Goal: Information Seeking & Learning: Learn about a topic

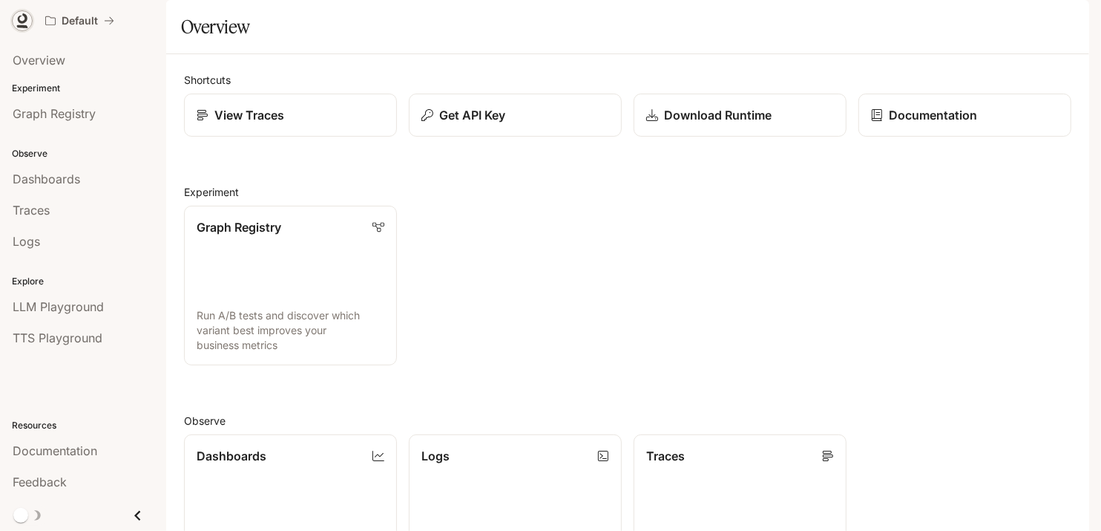
click at [20, 22] on icon at bounding box center [23, 18] width 10 height 10
click at [58, 57] on span "Overview" at bounding box center [39, 60] width 53 height 18
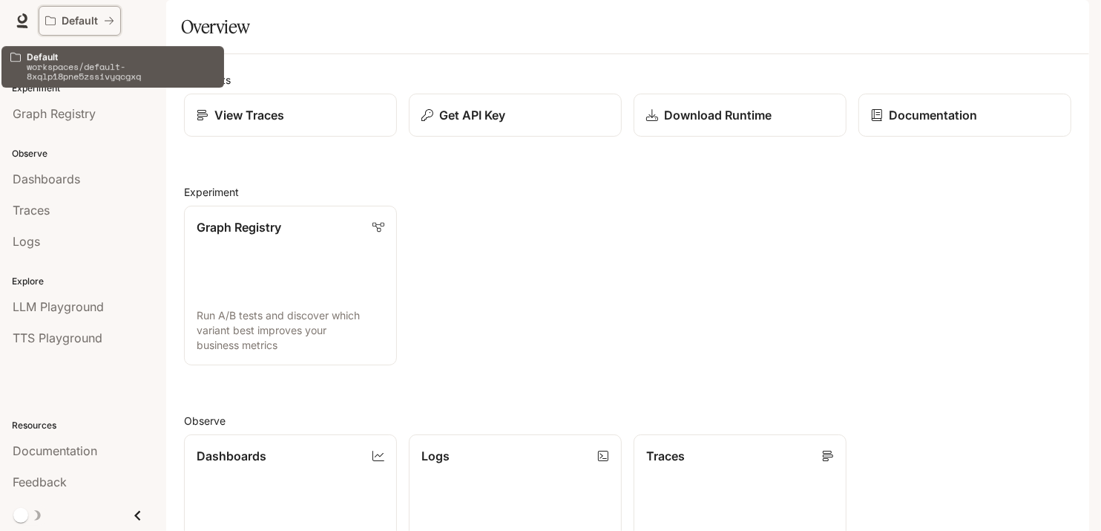
click at [79, 16] on p "Default" at bounding box center [80, 21] width 36 height 13
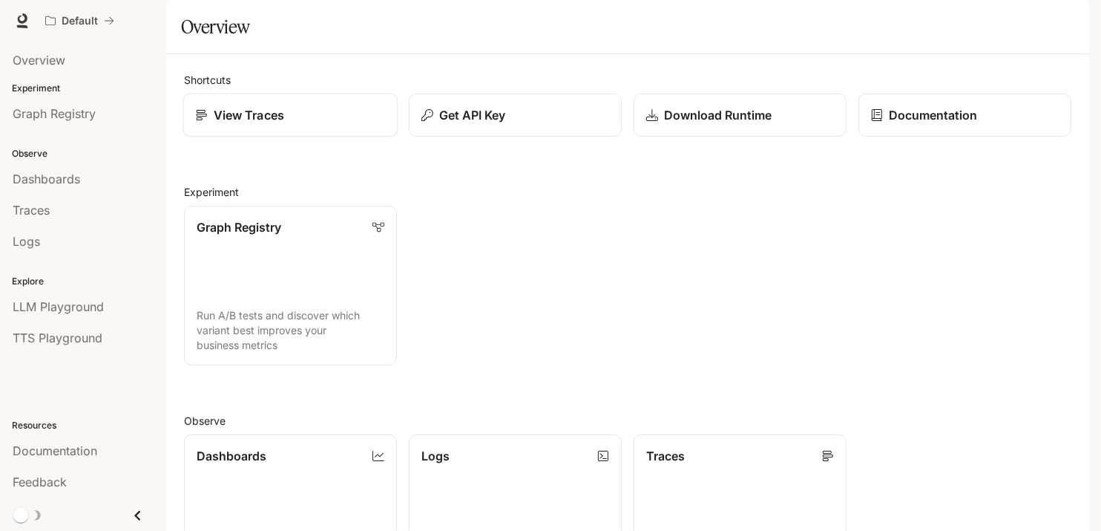
click at [286, 124] on div "View Traces" at bounding box center [291, 115] width 190 height 18
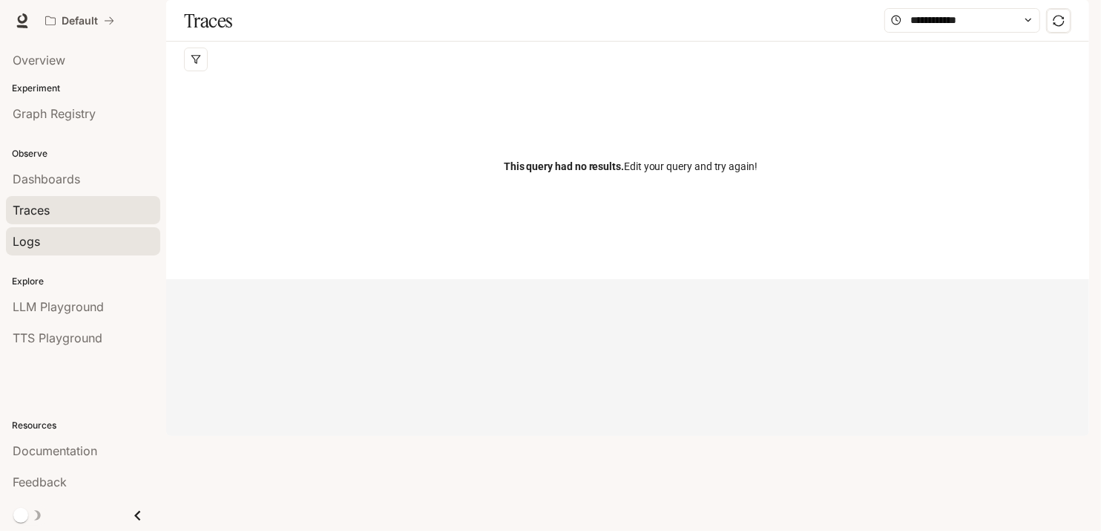
click at [36, 245] on span "Logs" at bounding box center [26, 241] width 27 height 18
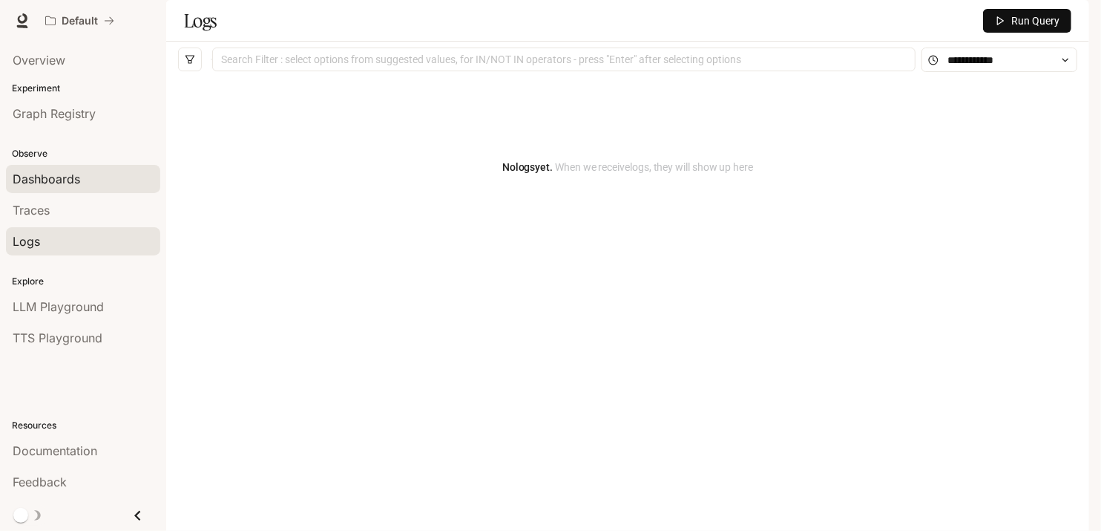
click at [50, 174] on span "Dashboards" at bounding box center [47, 179] width 68 height 18
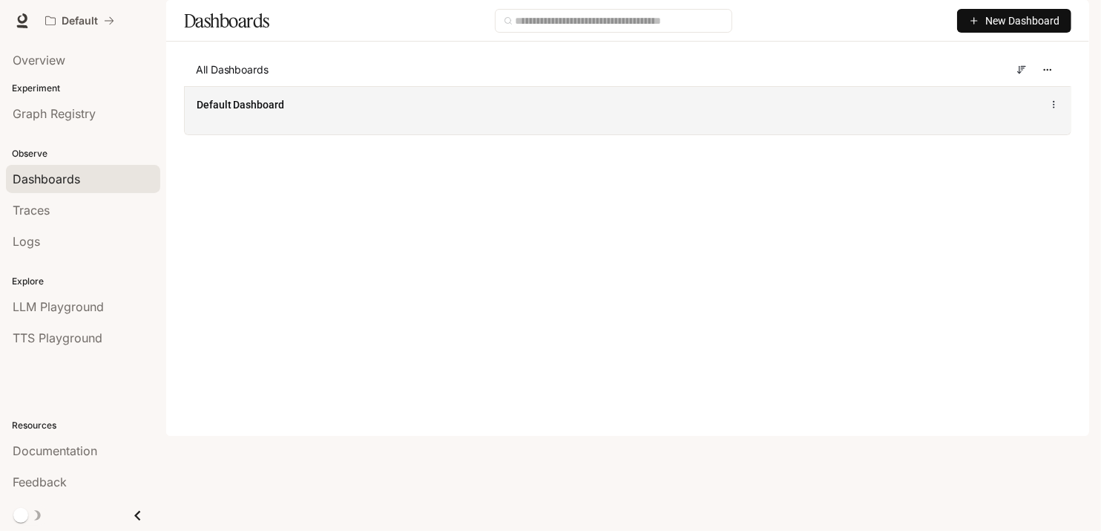
click at [1032, 134] on div "Default Dashboard" at bounding box center [628, 110] width 886 height 48
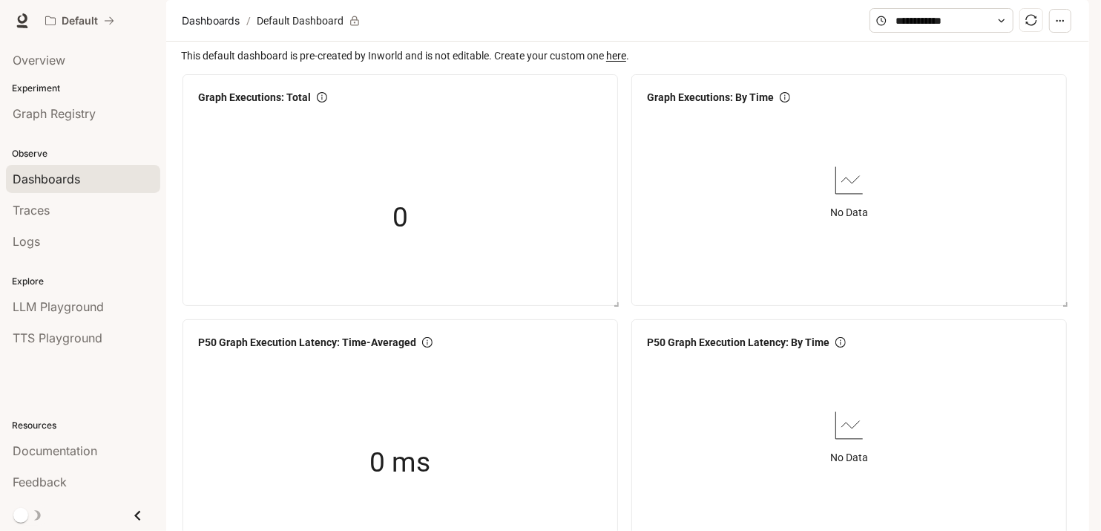
scroll to position [816, 0]
click at [104, 305] on div "LLM Playground" at bounding box center [83, 307] width 141 height 18
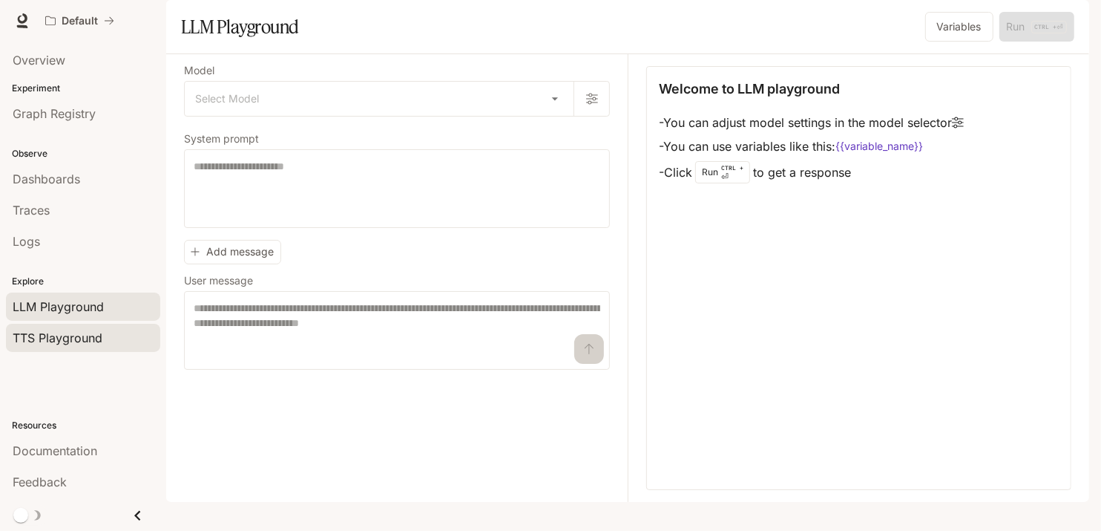
click at [33, 332] on span "TTS Playground" at bounding box center [58, 338] width 90 height 18
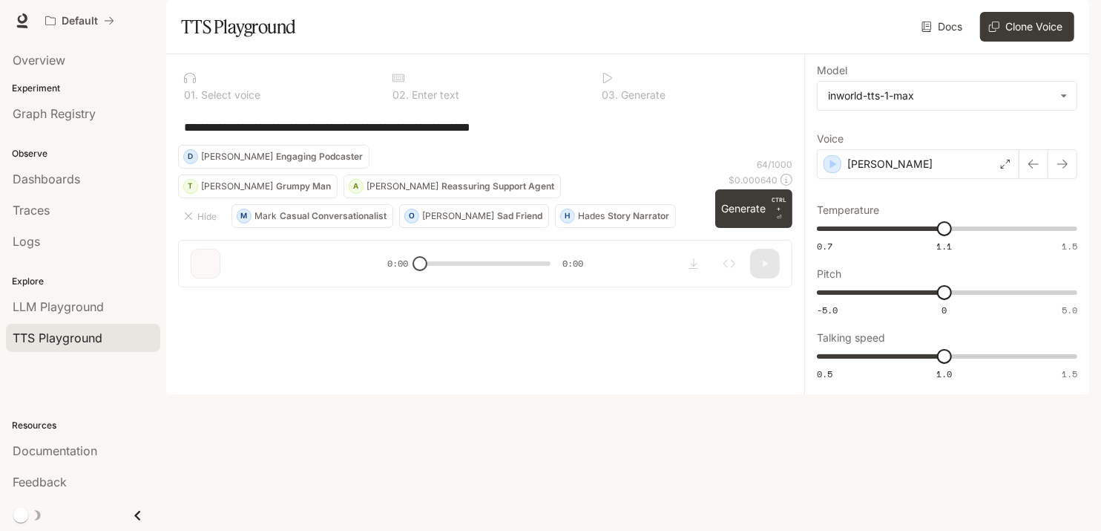
click at [1072, 9] on button "button" at bounding box center [1069, 21] width 30 height 30
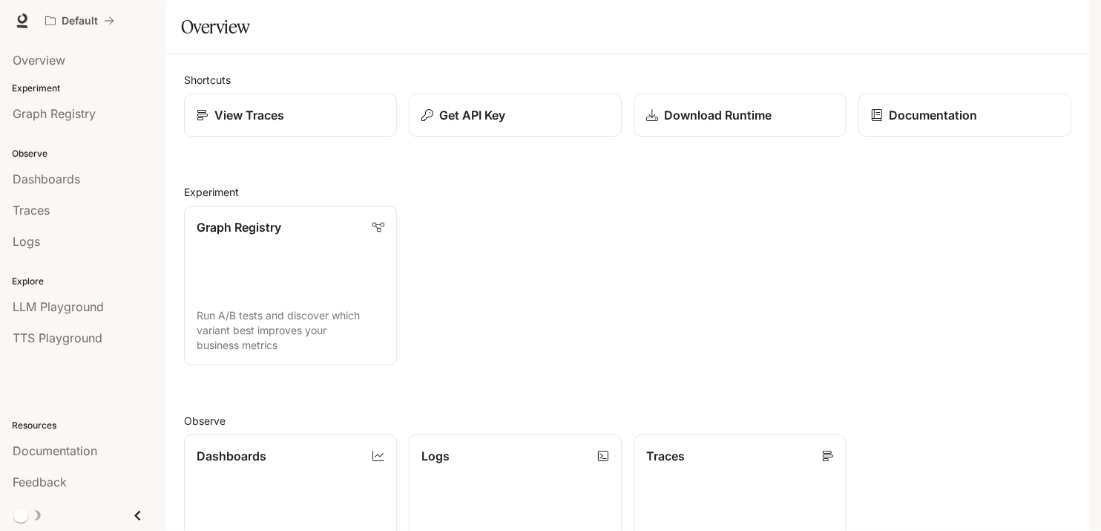
scroll to position [358, 0]
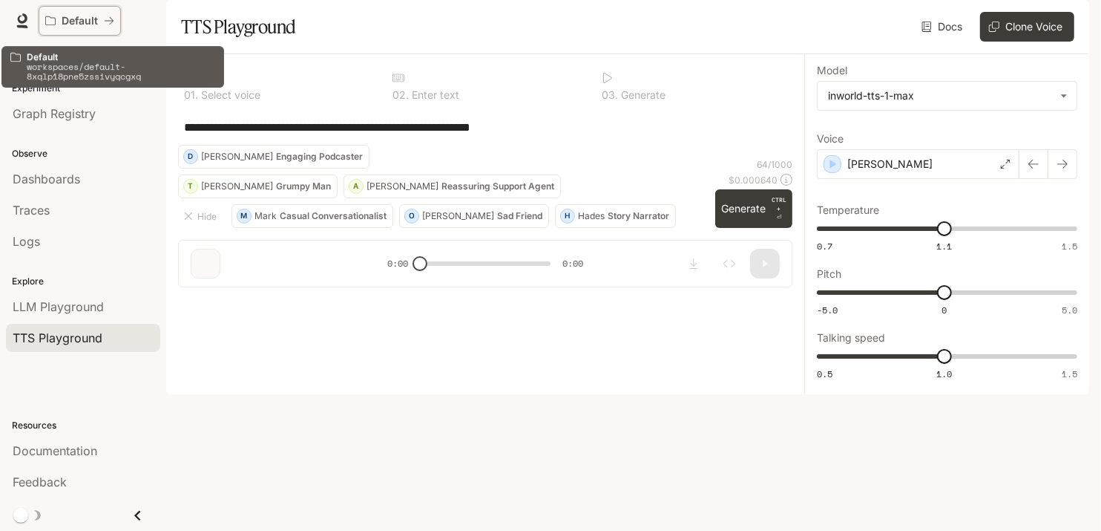
click at [60, 17] on div "Default" at bounding box center [74, 21] width 59 height 13
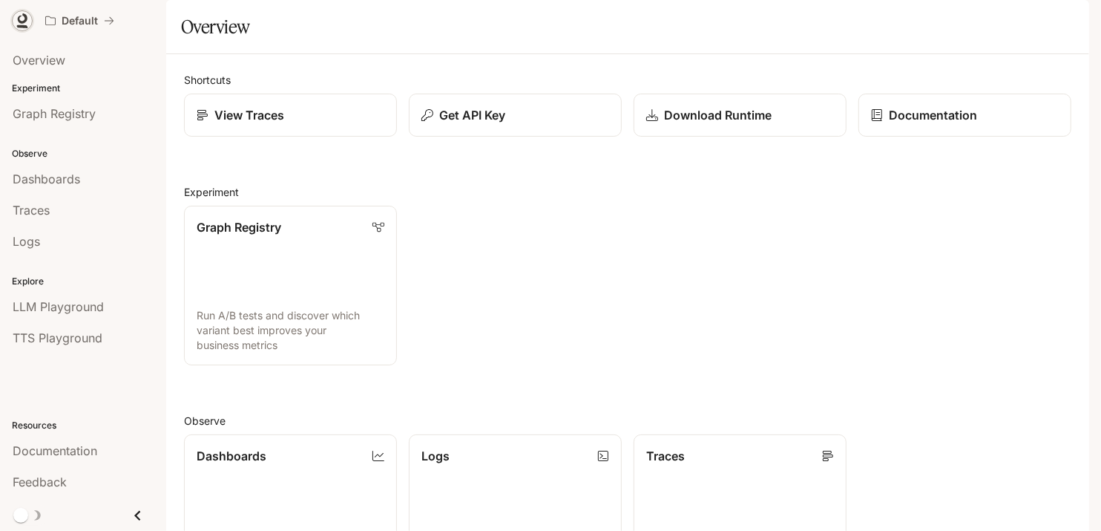
click at [20, 23] on icon at bounding box center [22, 20] width 15 height 15
click at [145, 515] on icon "Close drawer" at bounding box center [138, 515] width 20 height 20
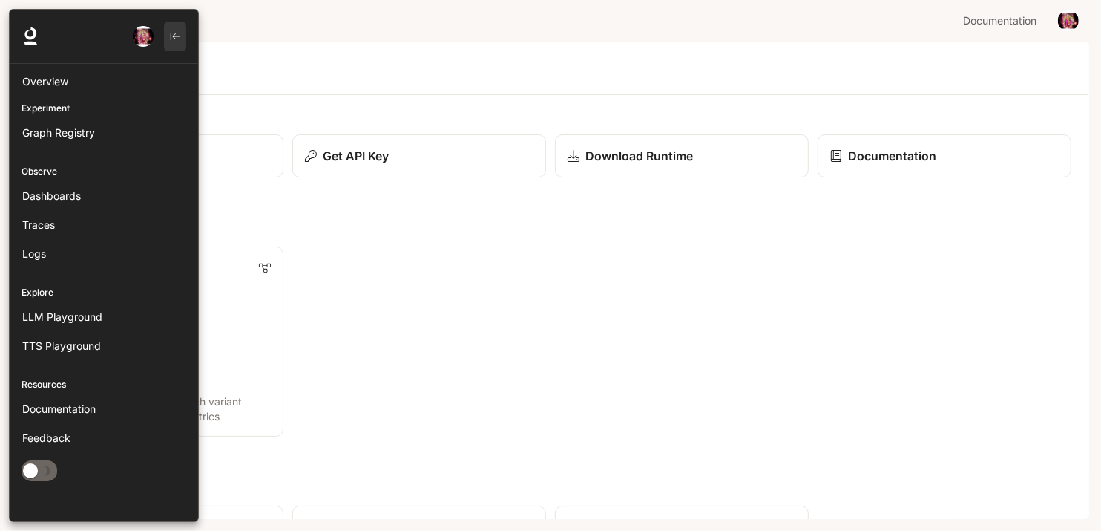
click at [183, 38] on button "button" at bounding box center [175, 37] width 22 height 30
click at [20, 16] on div at bounding box center [104, 37] width 189 height 54
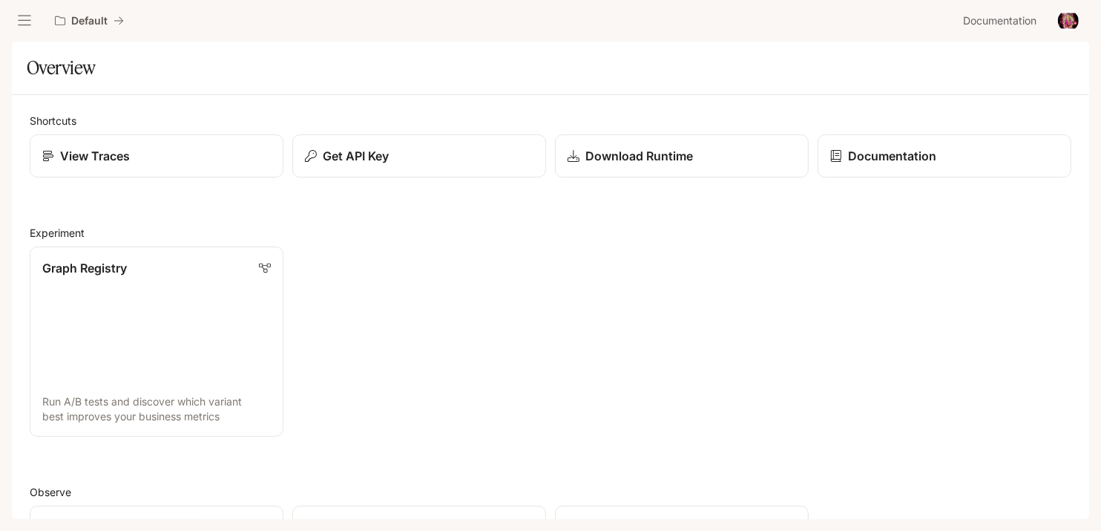
click at [31, 19] on button "open drawer" at bounding box center [24, 20] width 27 height 27
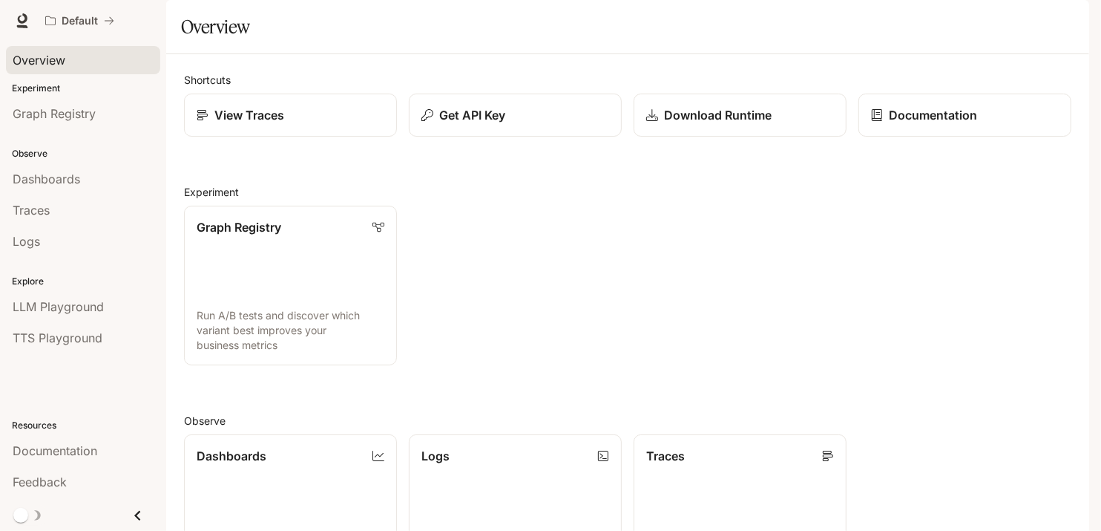
click at [38, 61] on span "Overview" at bounding box center [39, 60] width 53 height 18
click at [43, 111] on span "Graph Registry" at bounding box center [54, 114] width 83 height 18
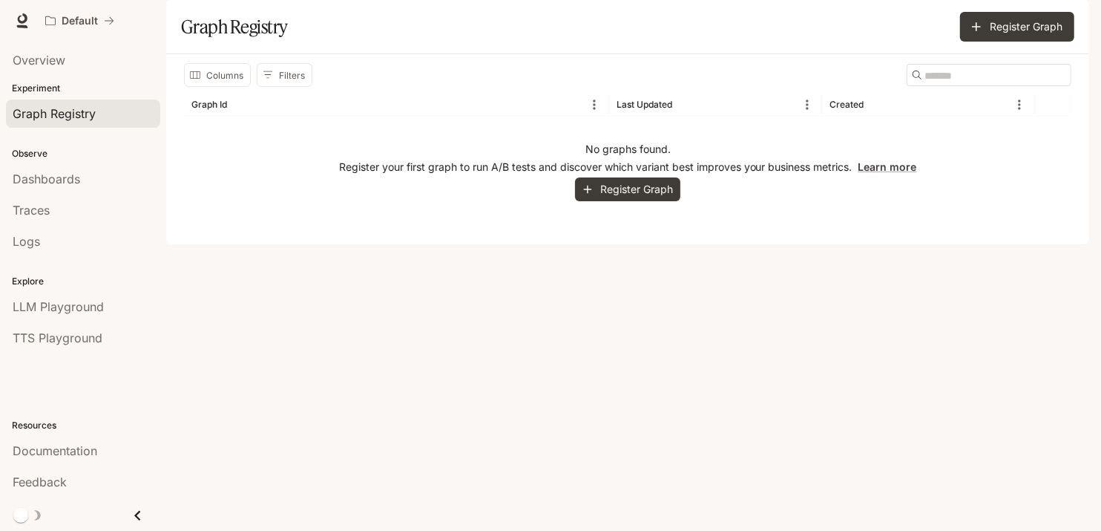
click at [999, 21] on span "Documentation" at bounding box center [999, 21] width 73 height 19
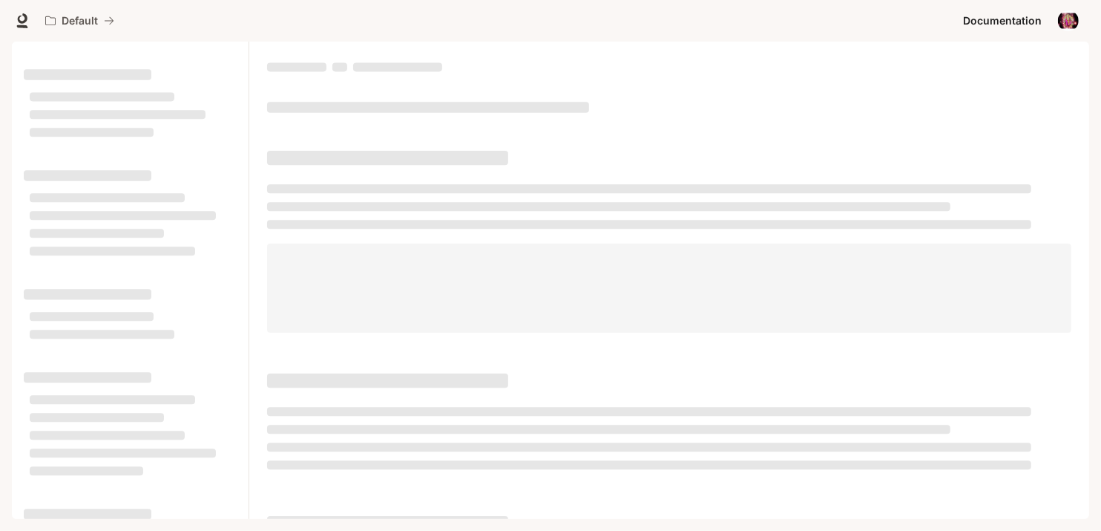
click at [1070, 24] on img "button" at bounding box center [1068, 20] width 21 height 21
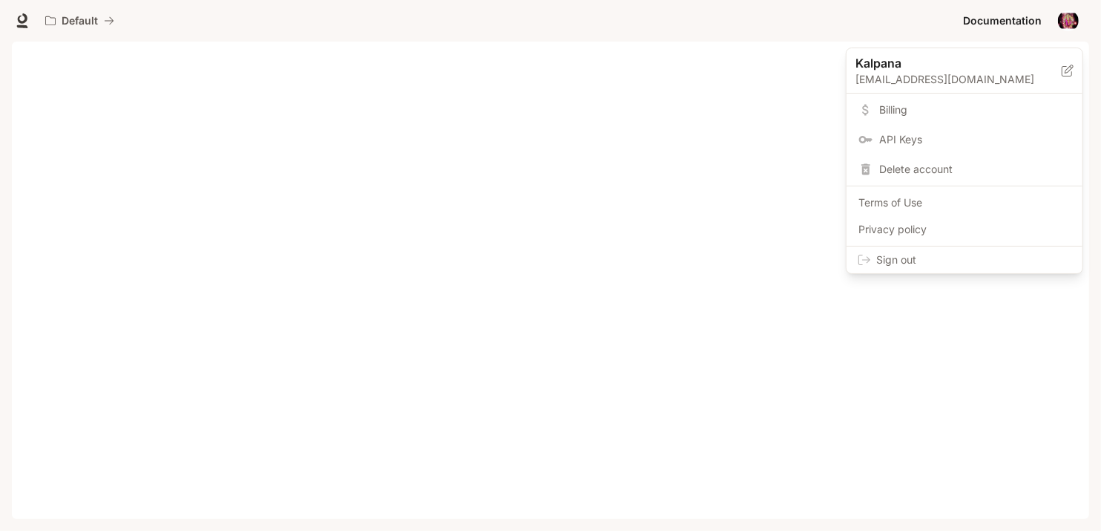
click at [359, 255] on div at bounding box center [550, 265] width 1101 height 531
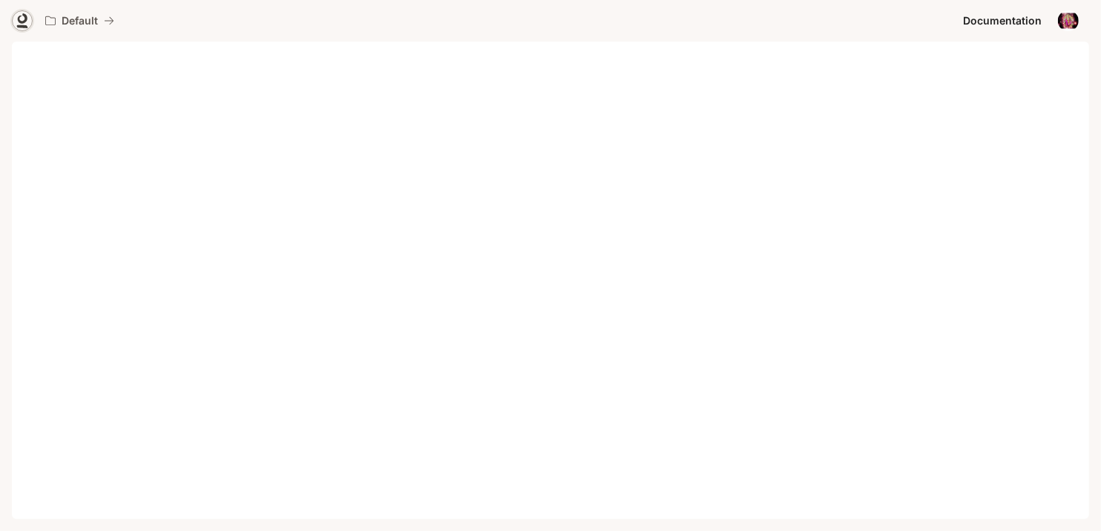
click at [18, 19] on icon at bounding box center [23, 18] width 10 height 10
